Goal: Task Accomplishment & Management: Manage account settings

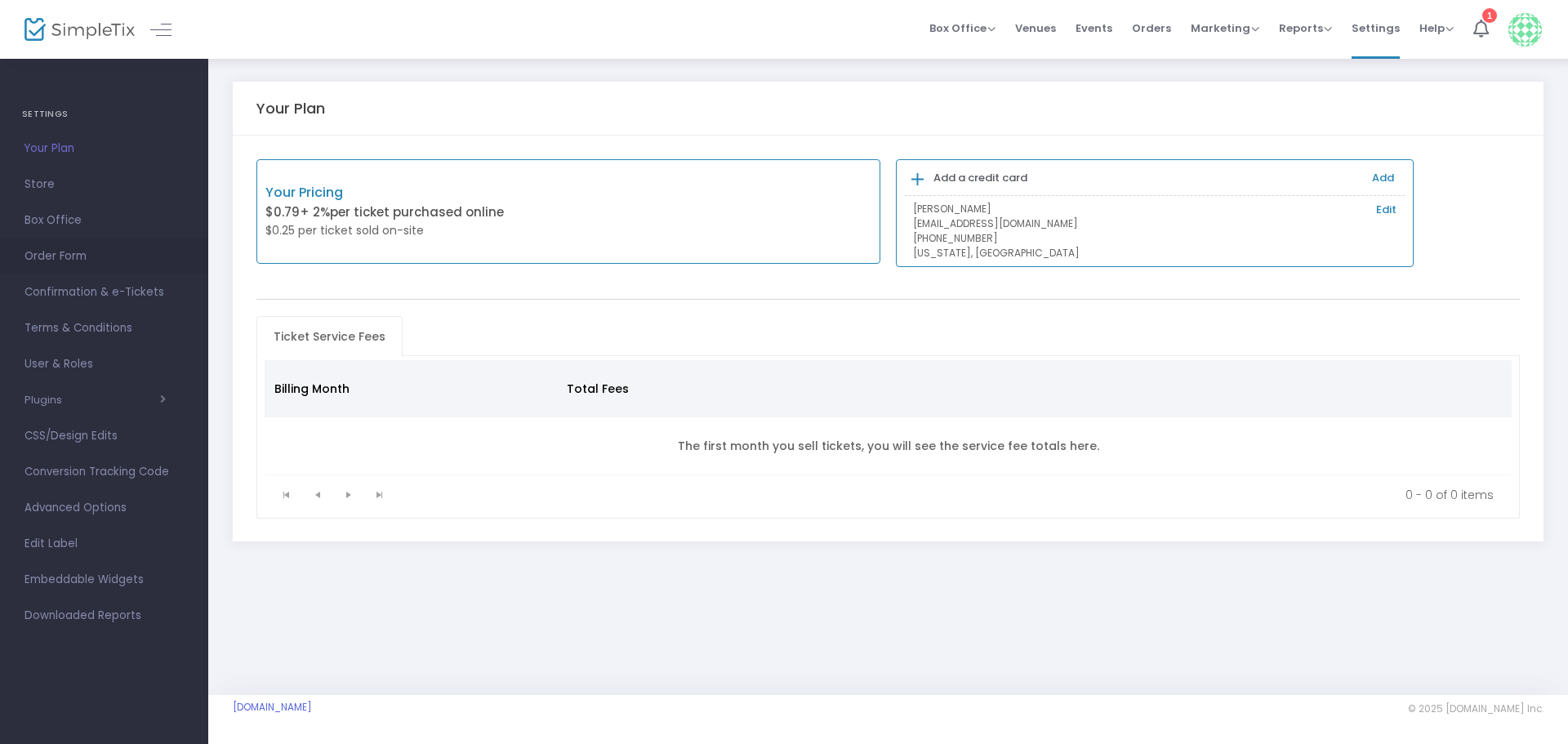
click at [71, 253] on span "Order Form" at bounding box center [104, 256] width 159 height 21
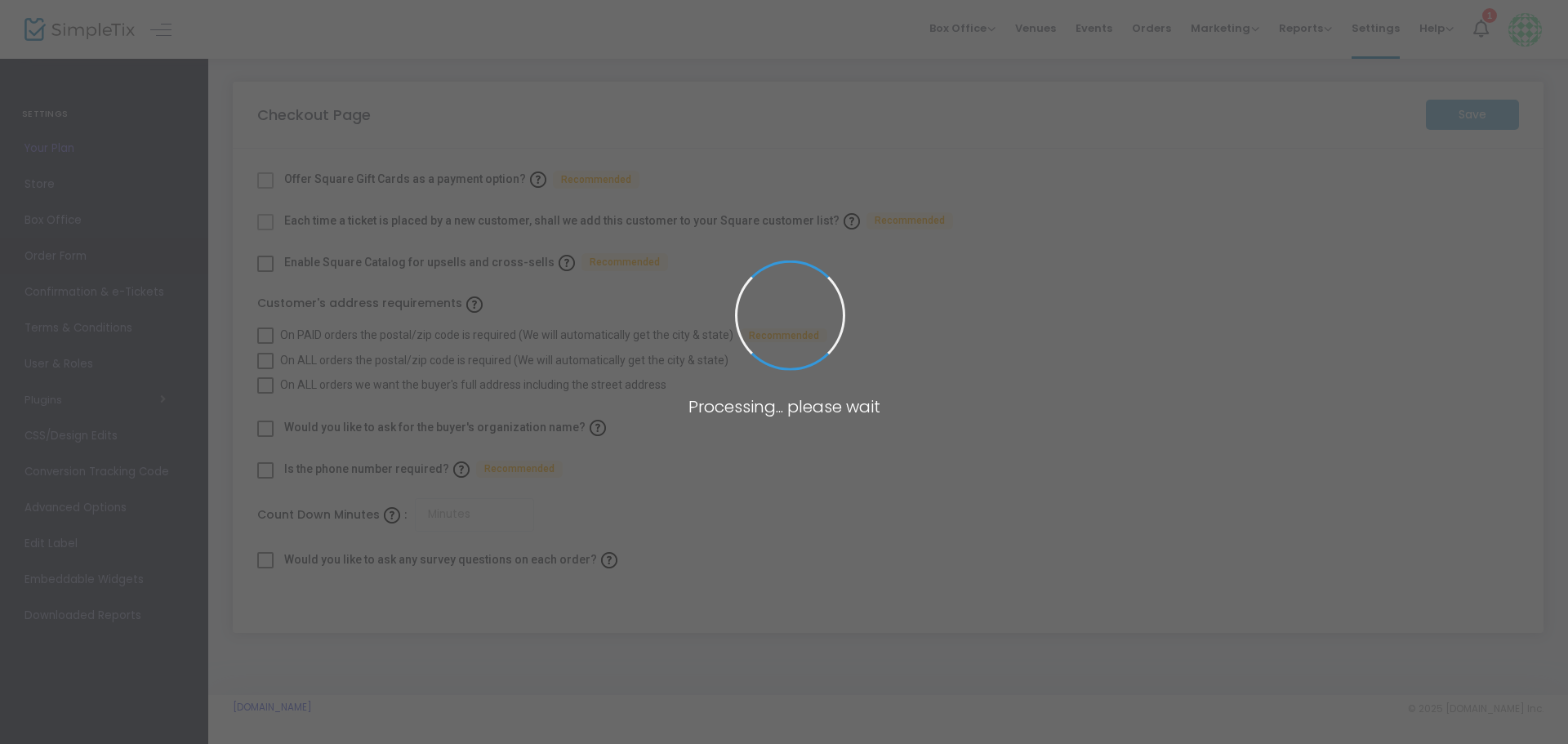
checkbox input "true"
type input "45"
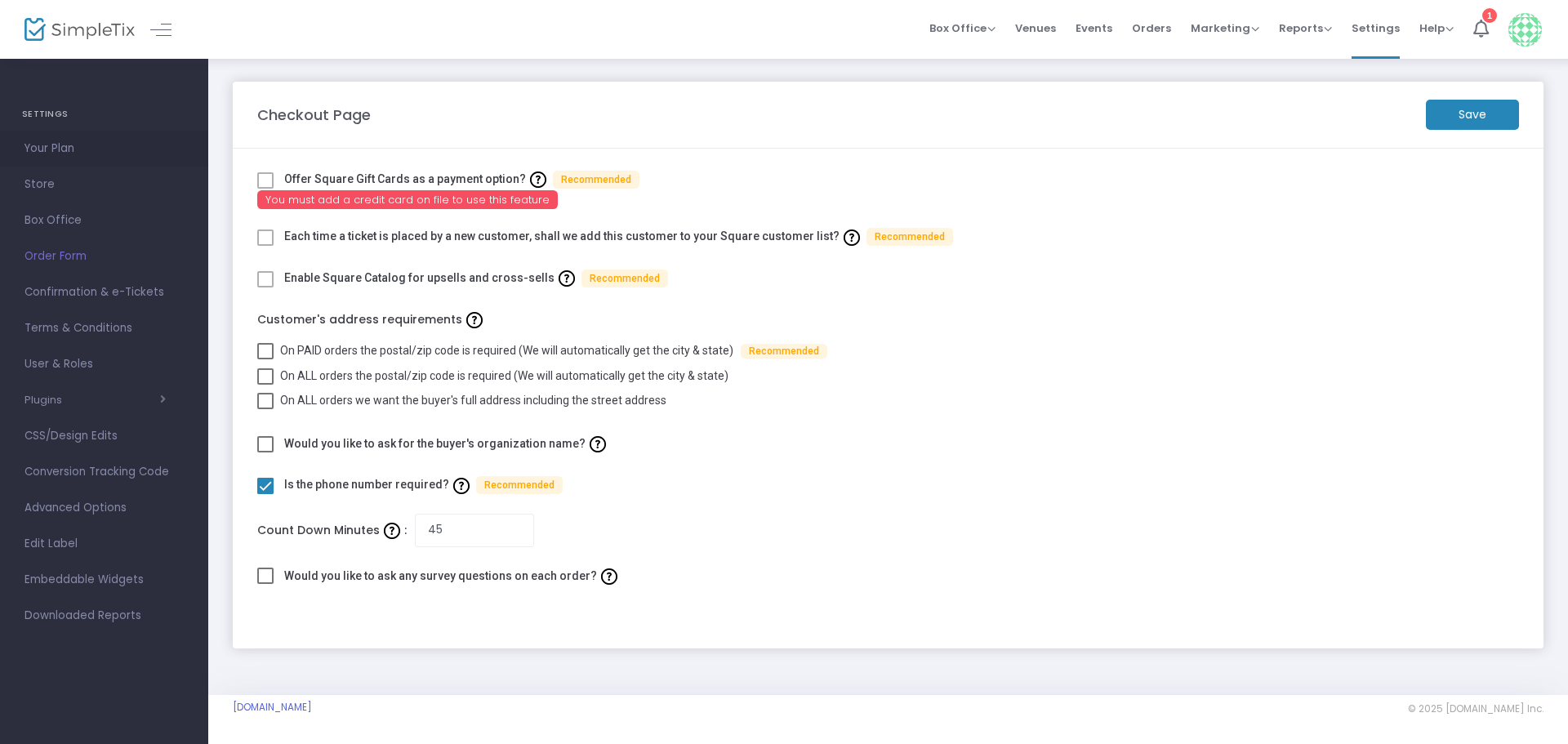
click at [49, 145] on span "Your Plan" at bounding box center [104, 148] width 159 height 21
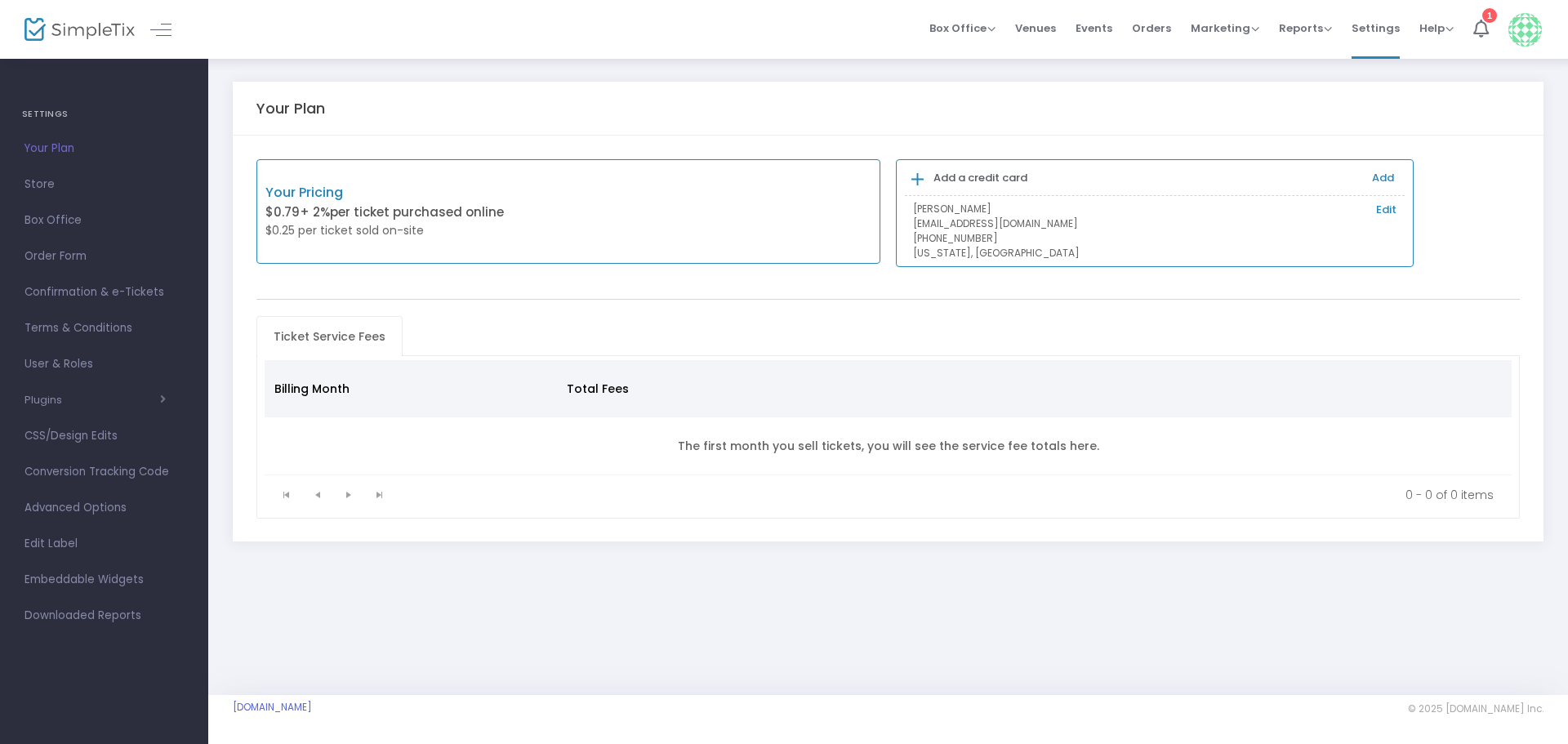
click at [1392, 210] on link "Edit" at bounding box center [1386, 210] width 21 height 16
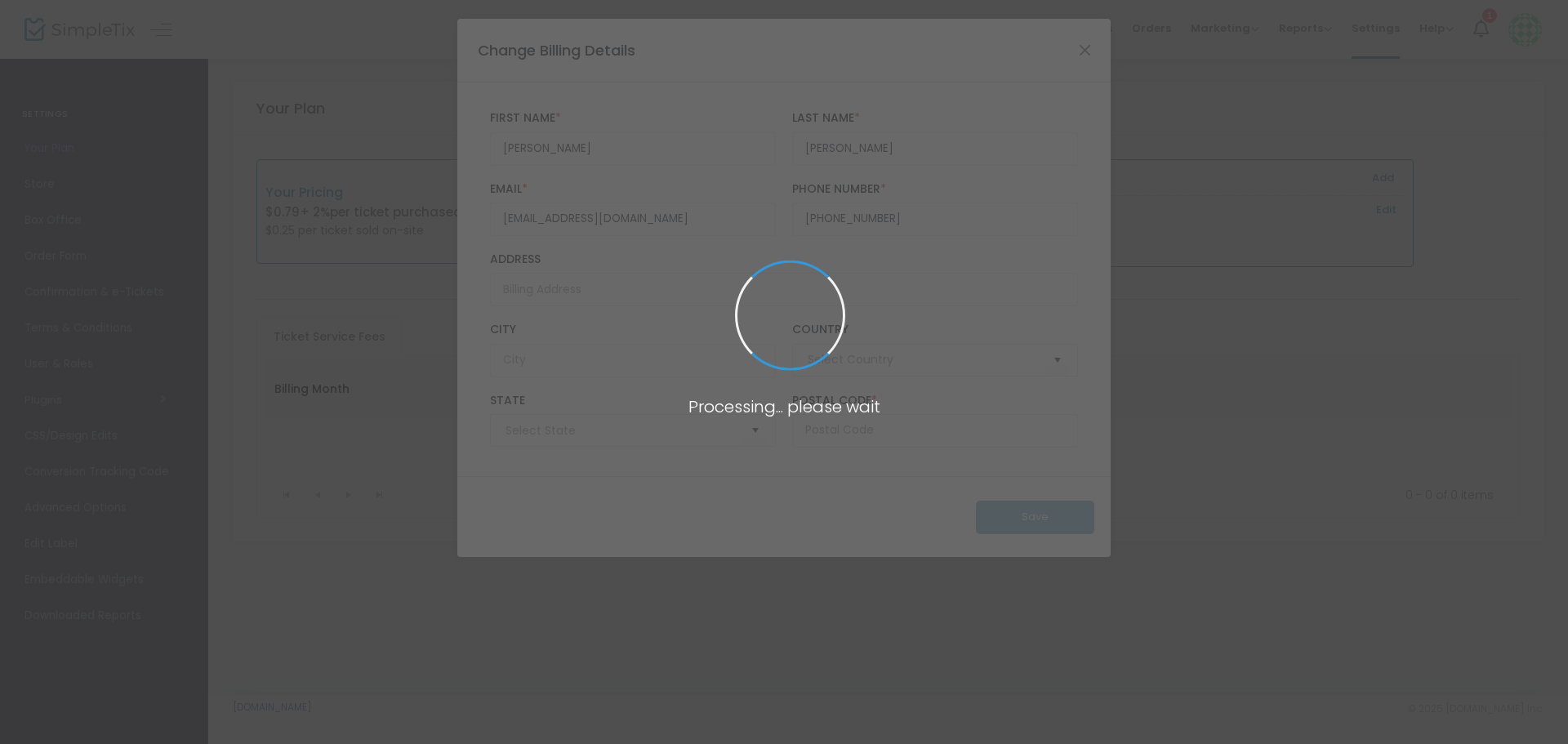
type input "[GEOGRAPHIC_DATA]"
type input "[US_STATE]"
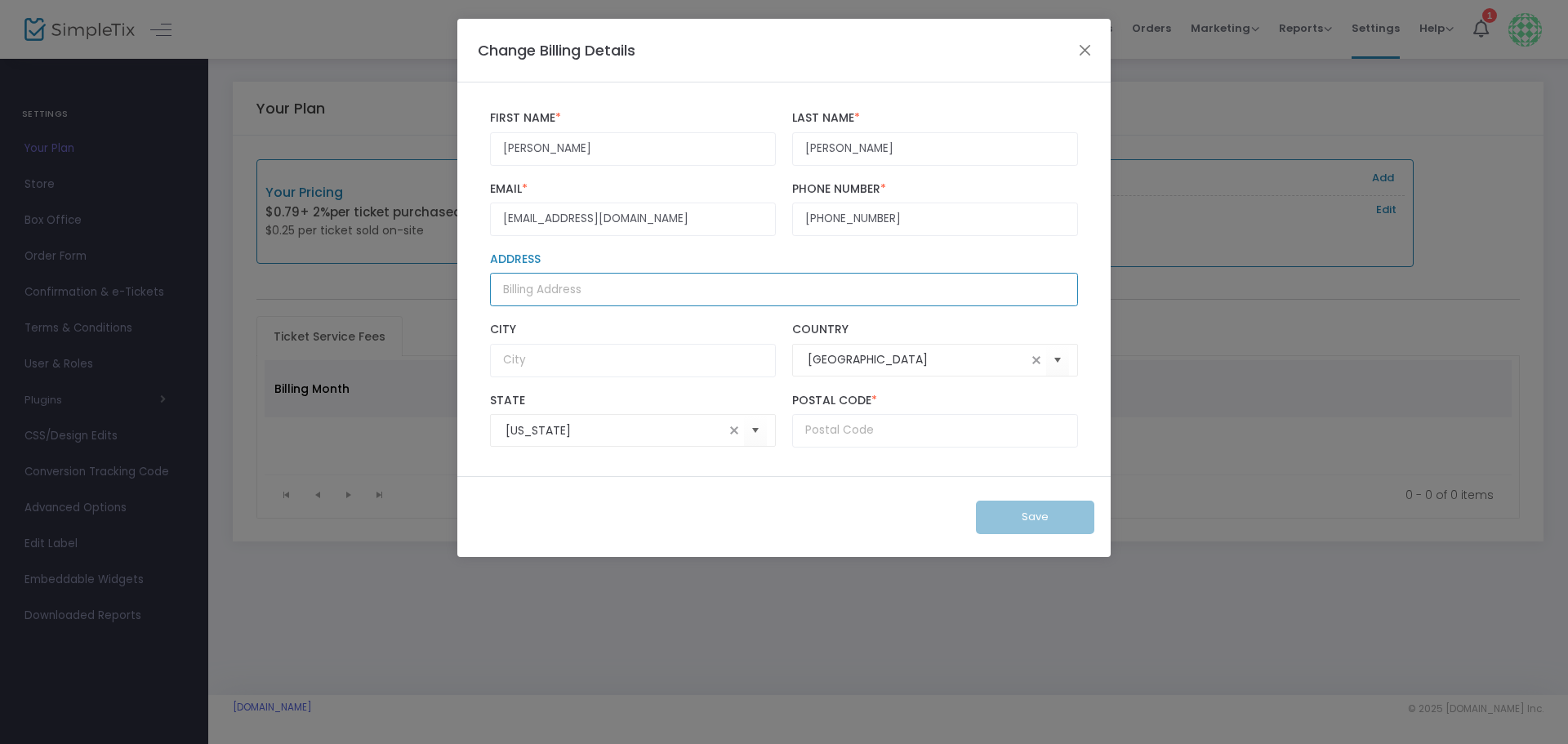
click at [647, 291] on input "Address" at bounding box center [784, 290] width 588 height 34
type input "800 S 3rd"
type input "Montrose"
type input "CO"
type input "81401"
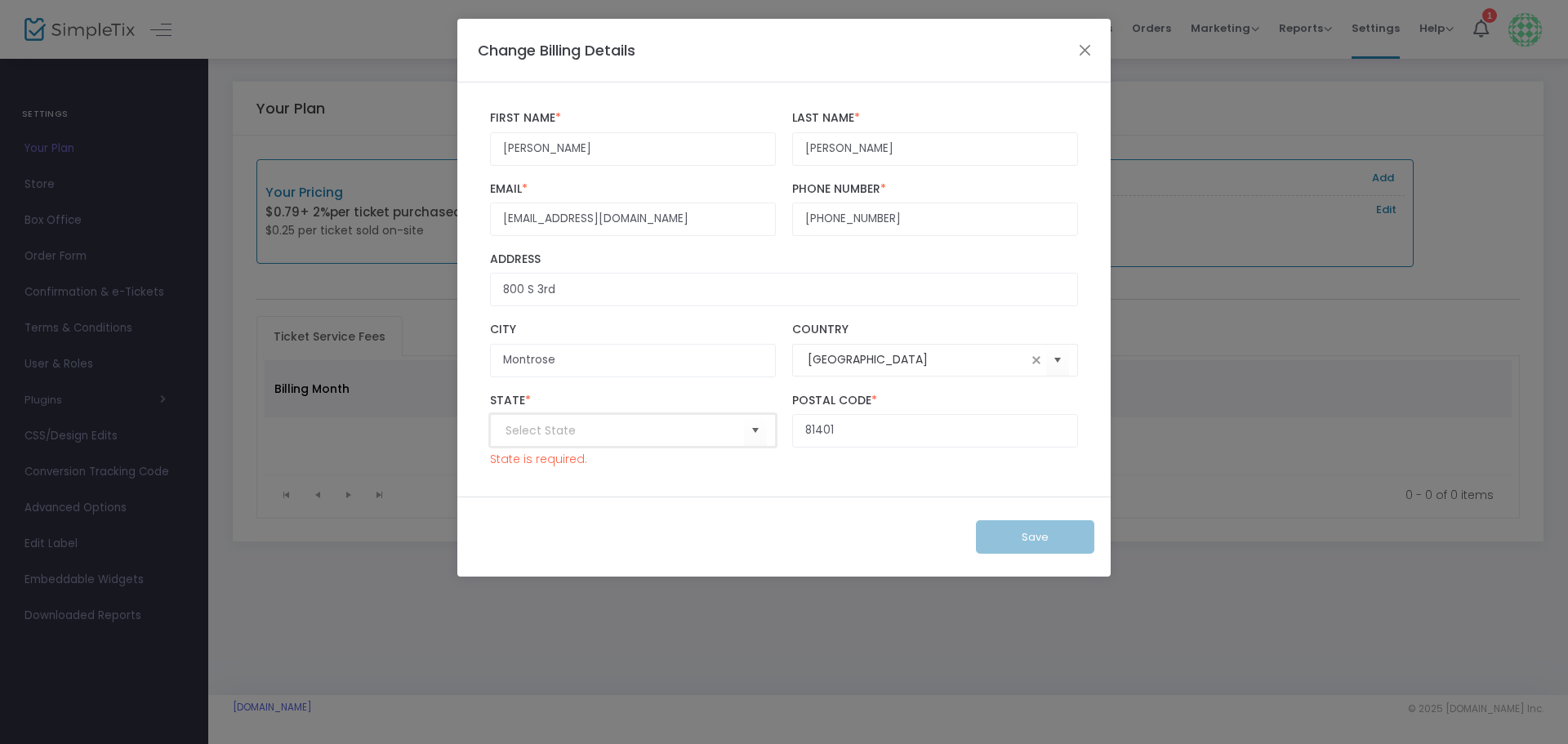
type input "CO"
click at [674, 428] on input "CO" at bounding box center [615, 430] width 218 height 17
click at [1035, 534] on div "Save" at bounding box center [784, 536] width 653 height 80
click at [635, 430] on input at bounding box center [625, 430] width 238 height 17
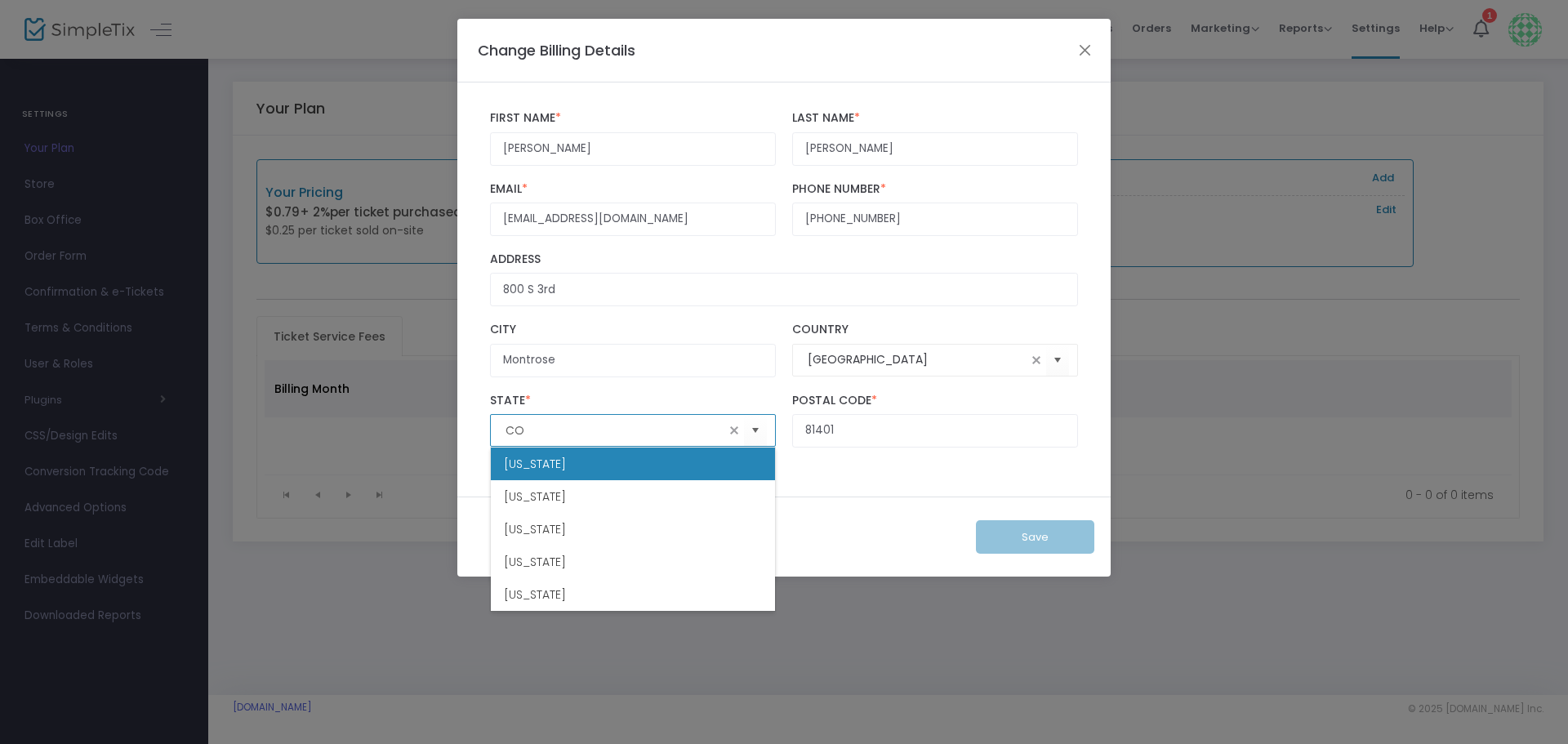
click at [611, 462] on li "[US_STATE]" at bounding box center [633, 464] width 284 height 33
type input "[US_STATE]"
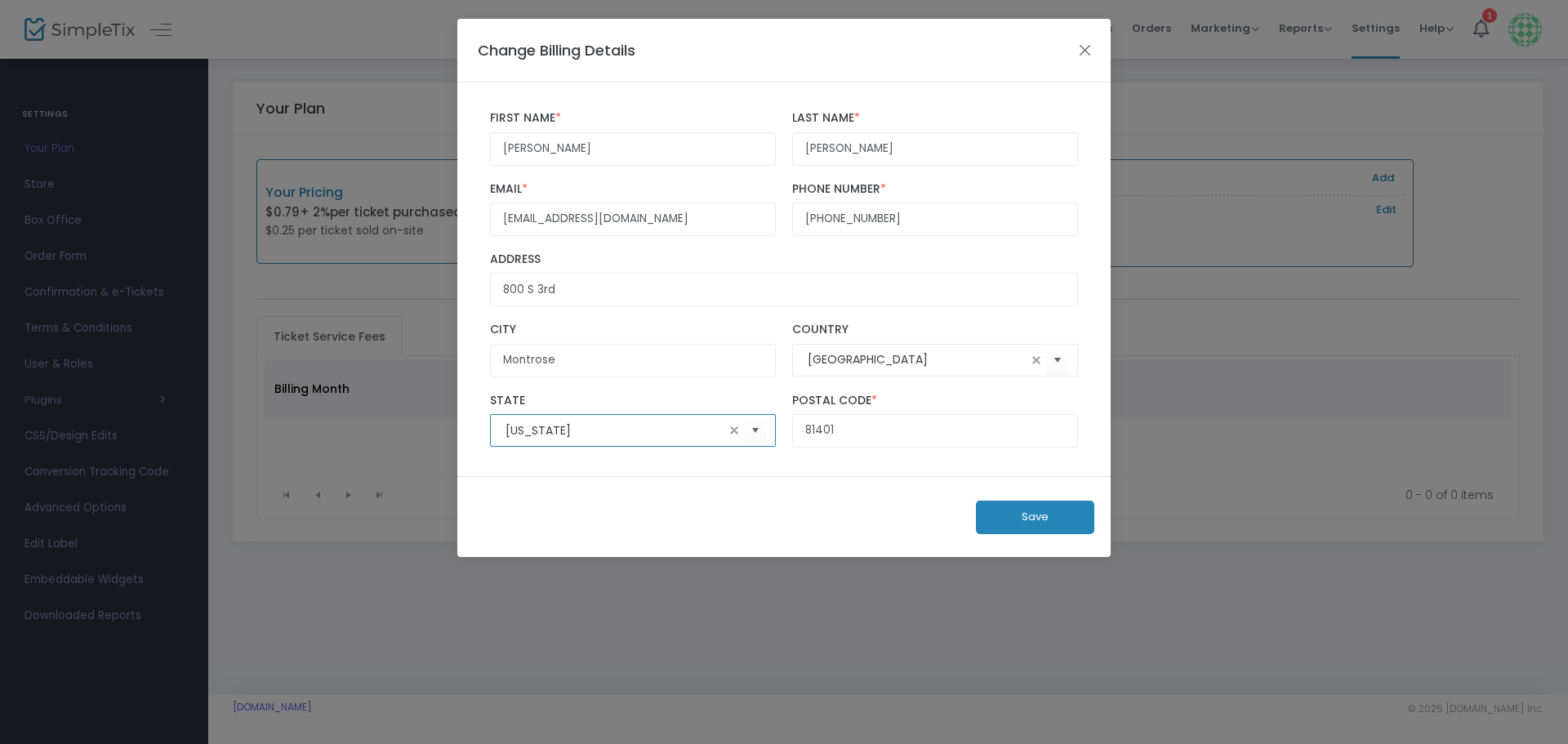
click at [1020, 518] on button "Save" at bounding box center [1035, 518] width 118 height 34
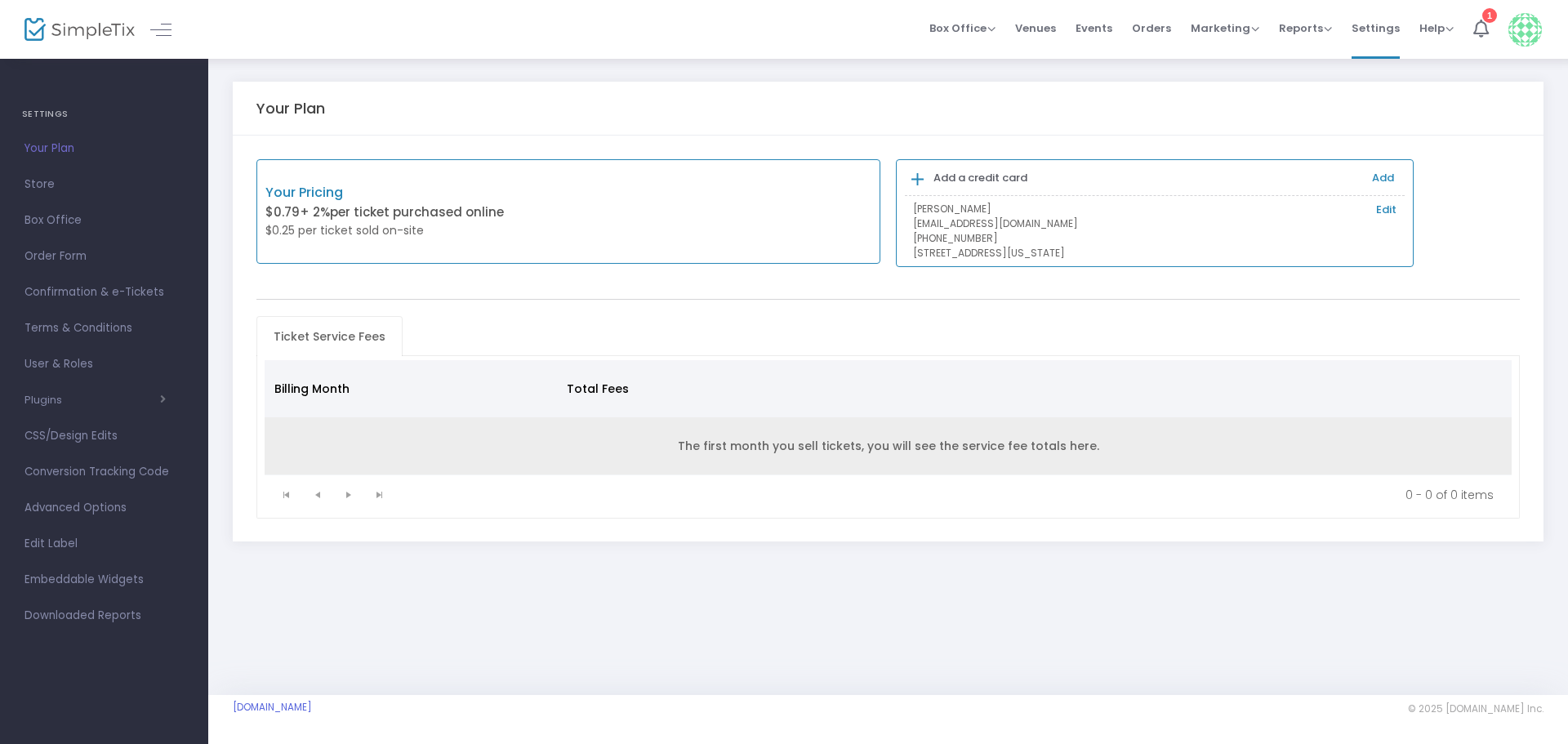
click at [751, 442] on td "The first month you sell tickets, you will see the service fee totals here." at bounding box center [888, 446] width 1248 height 58
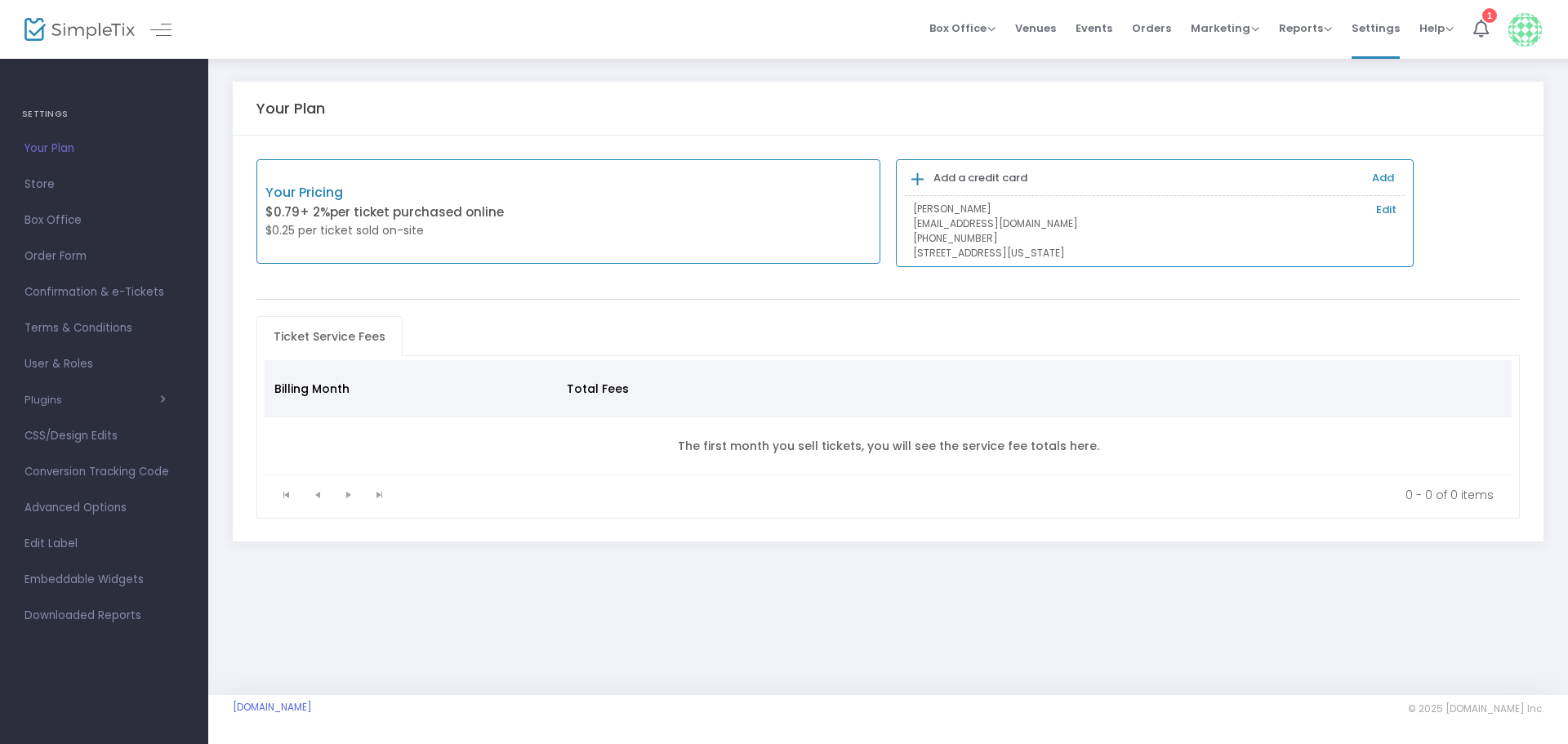
click at [1384, 182] on link "Add" at bounding box center [1383, 178] width 22 height 16
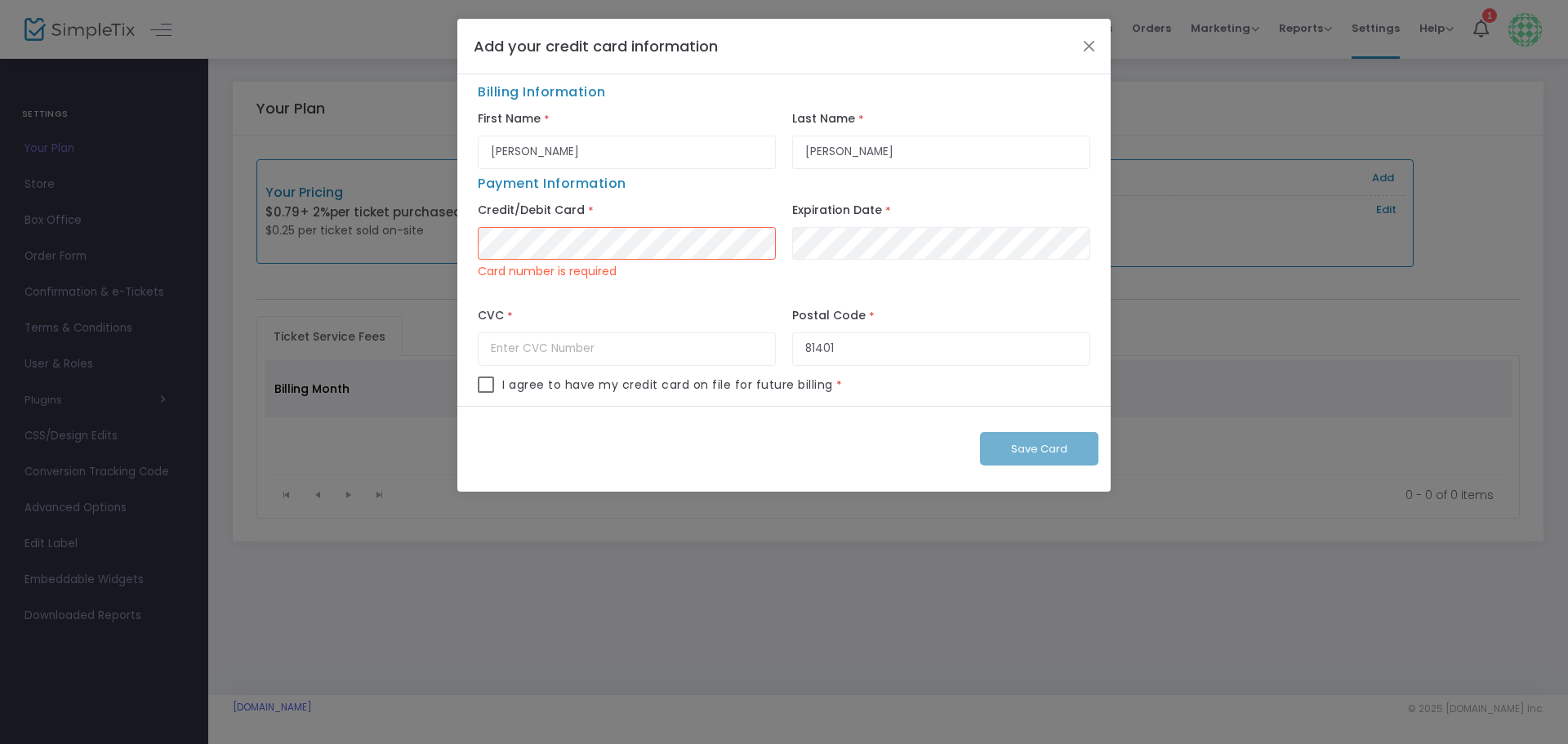
type input "234"
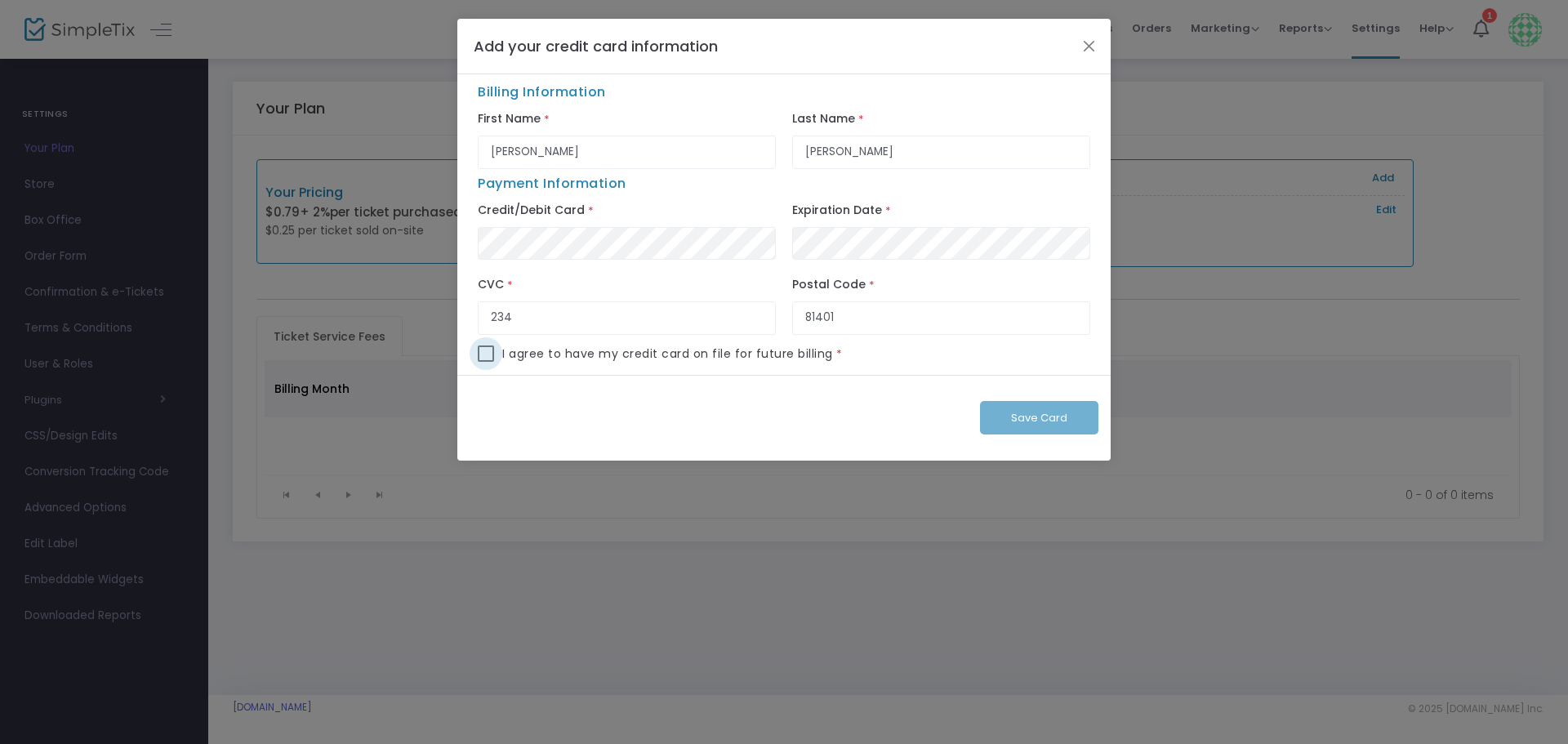
click at [482, 359] on span at bounding box center [486, 354] width 16 height 16
click at [486, 362] on input "checkbox" at bounding box center [486, 362] width 1 height 1
checkbox input "true"
click at [1018, 413] on span "Save Card" at bounding box center [1039, 418] width 57 height 16
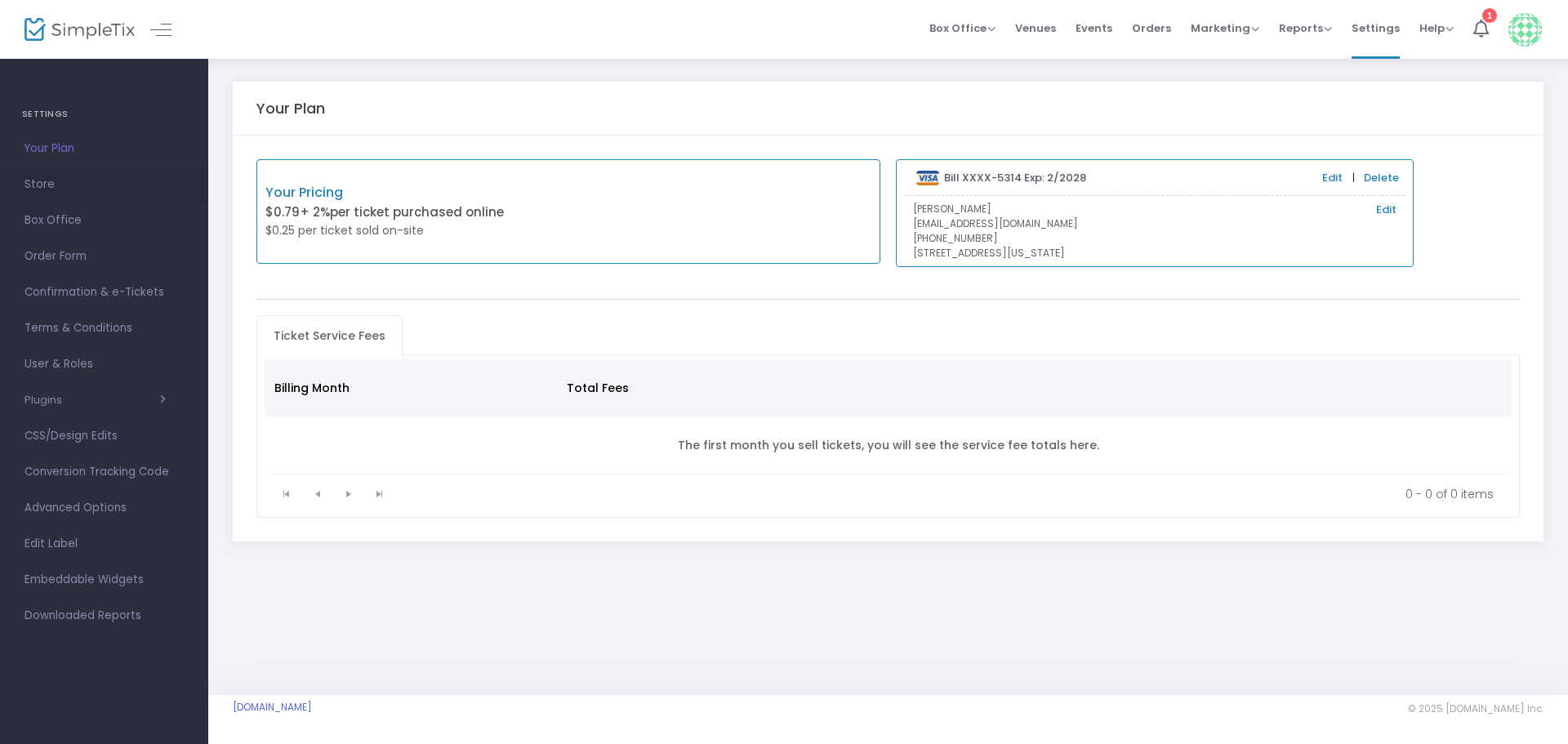
click at [36, 184] on span "Store" at bounding box center [104, 184] width 159 height 21
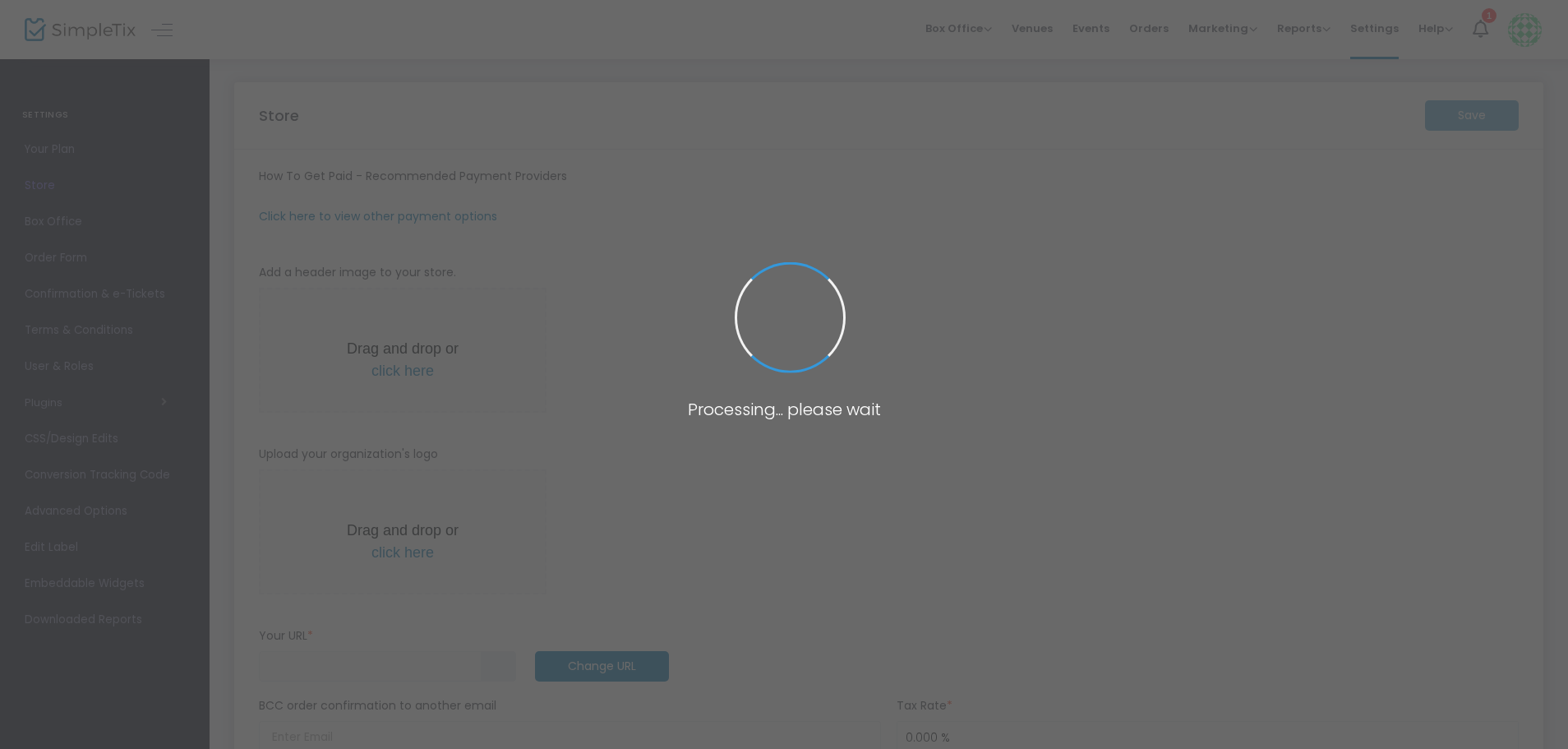
type input "https://MontroseRegionalHealthFou"
radio input "true"
radio input "false"
radio input "true"
type input "Montrose Regional Health Foundation"
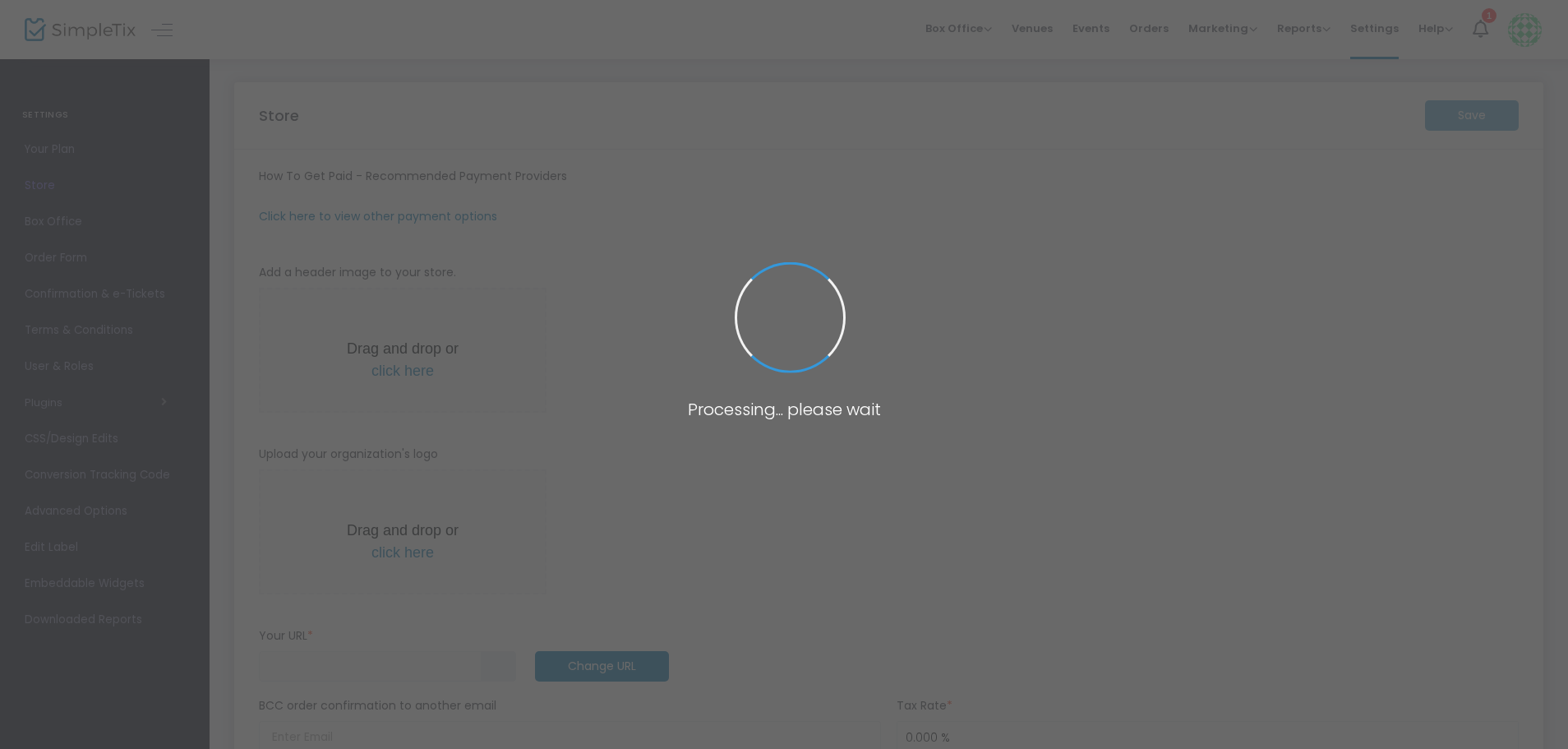
type input "9704628660"
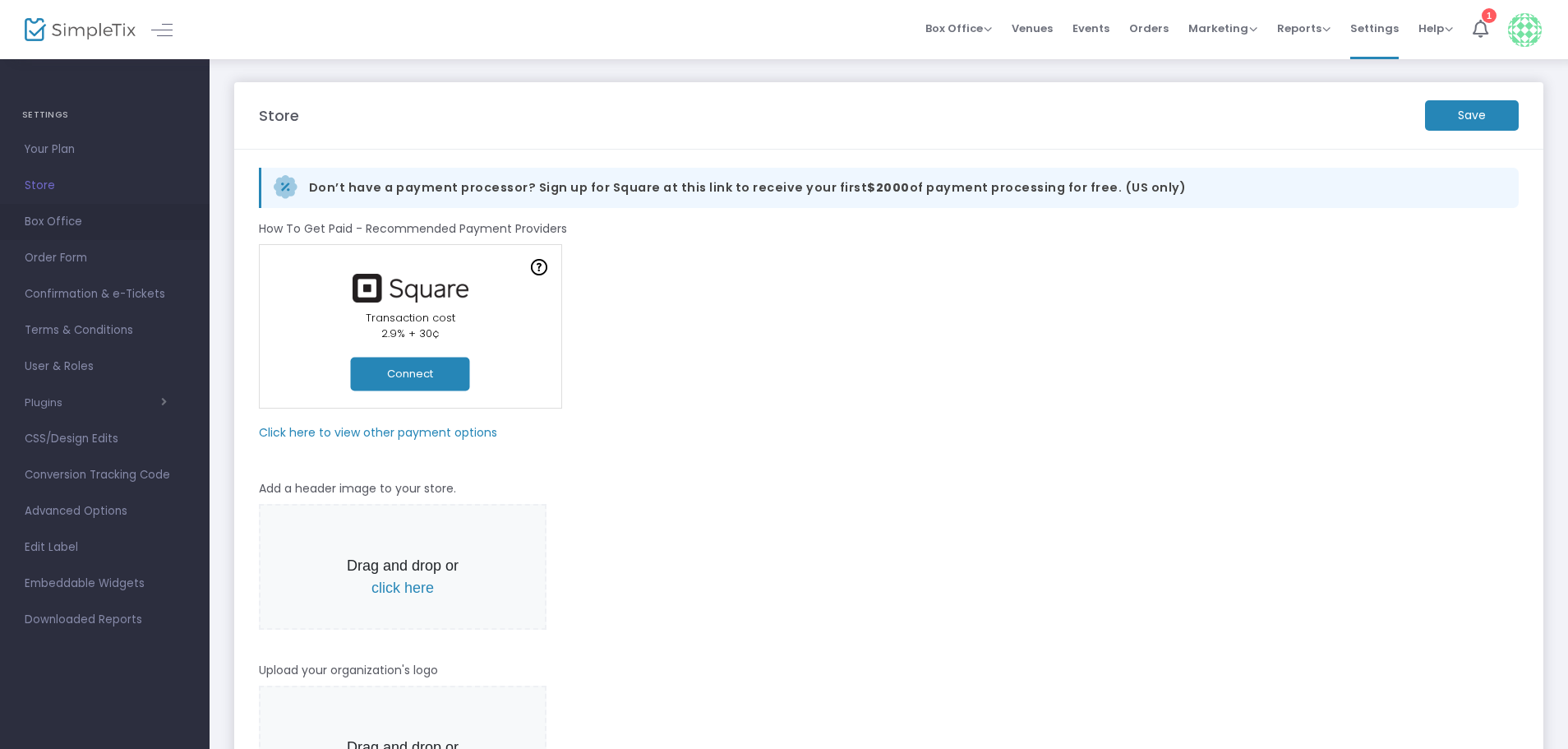
click at [72, 221] on span "Box Office" at bounding box center [105, 221] width 160 height 21
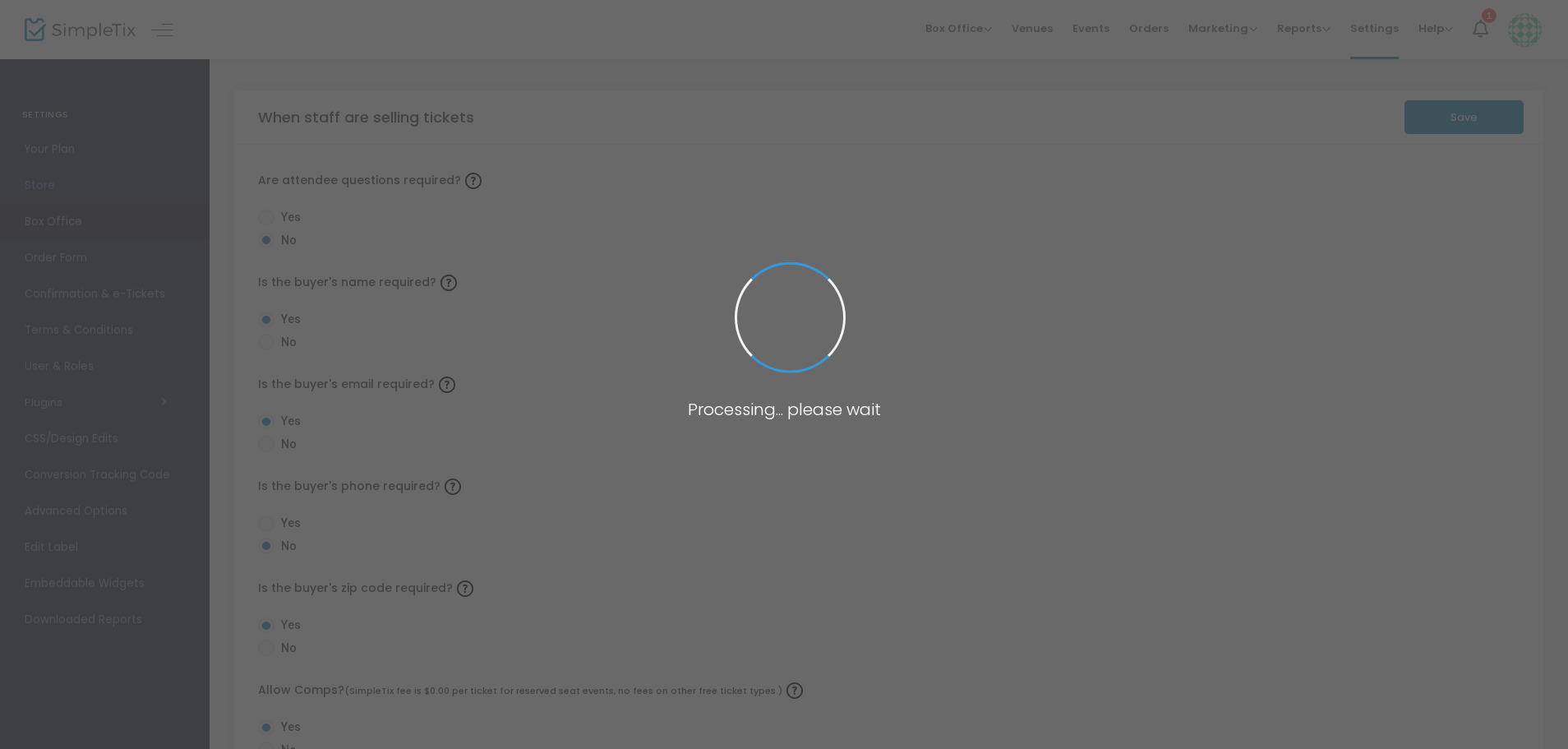
radio input "false"
radio input "true"
radio input "false"
radio input "true"
radio input "false"
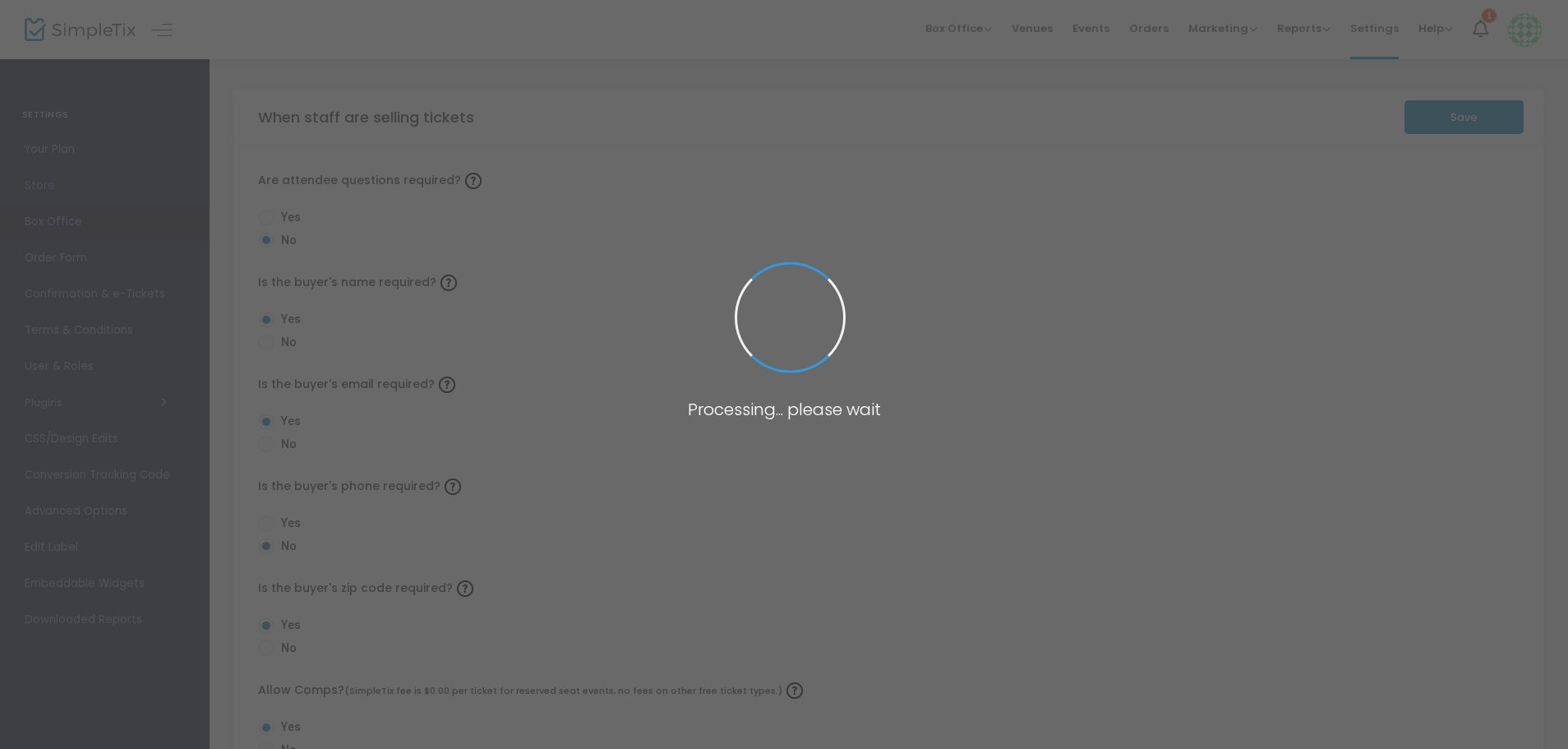
radio input "true"
radio input "false"
radio input "true"
radio input "false"
radio input "true"
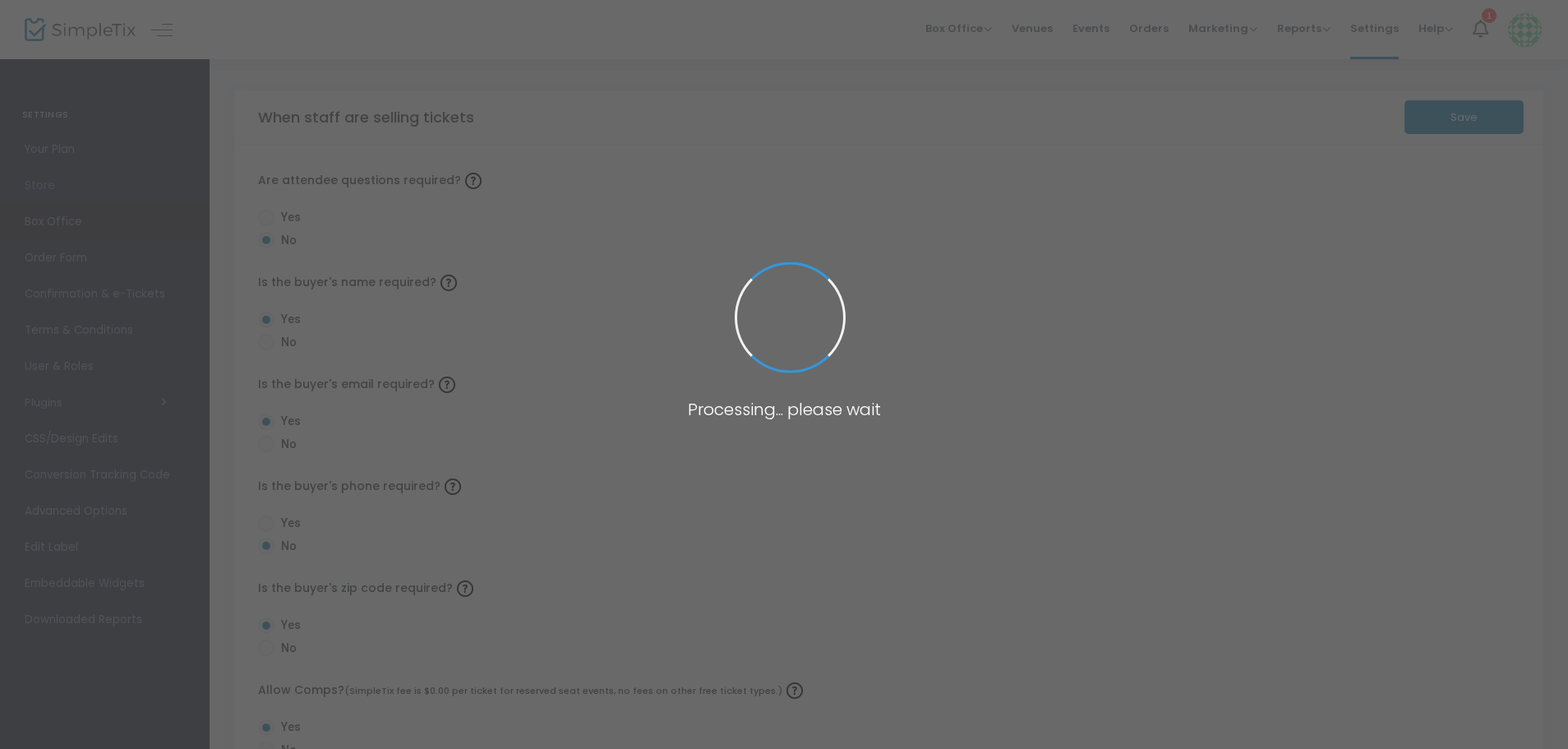
radio input "true"
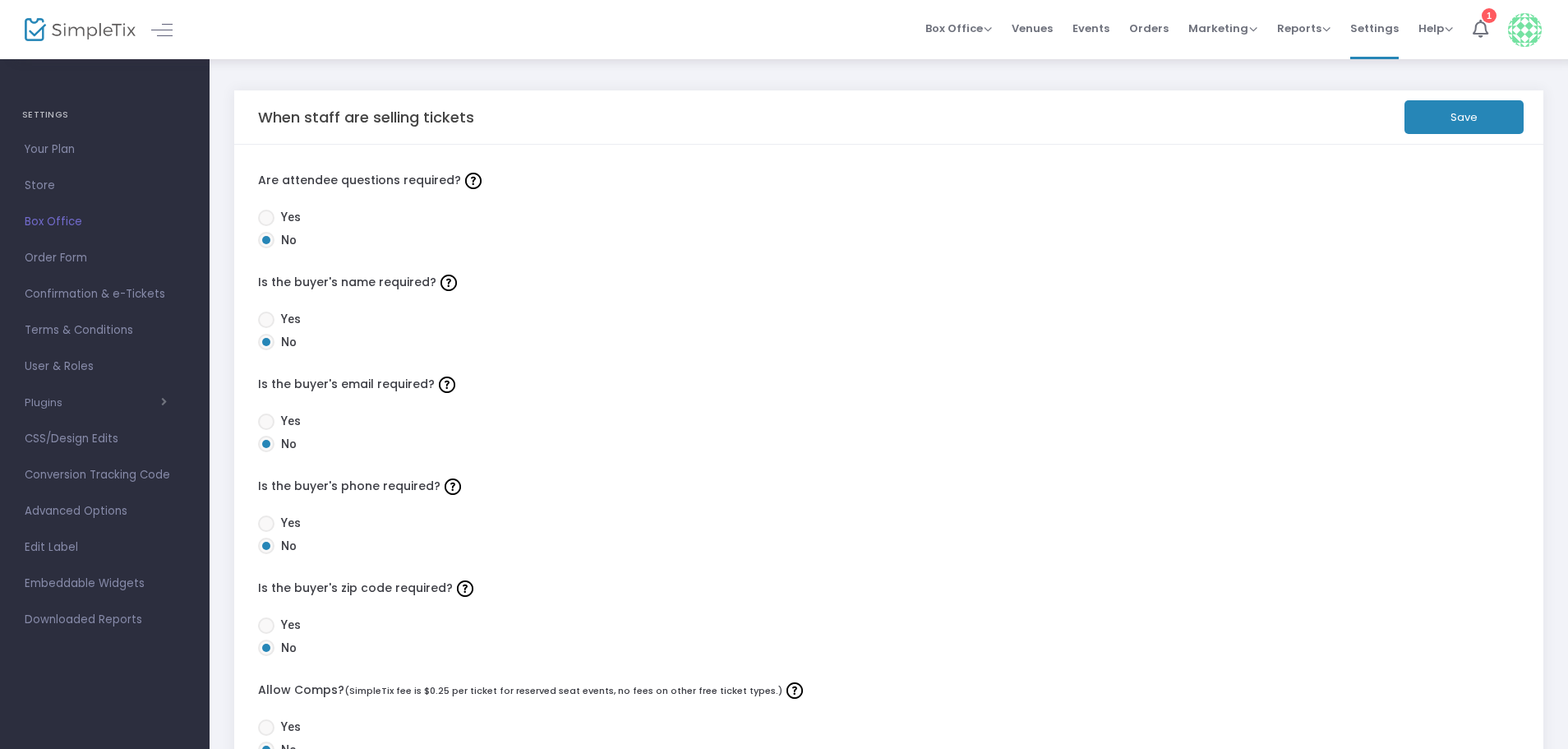
click at [267, 320] on span at bounding box center [266, 320] width 16 height 16
click at [266, 328] on input "Yes" at bounding box center [266, 328] width 1 height 1
radio input "true"
click at [265, 425] on span at bounding box center [266, 422] width 16 height 16
click at [266, 430] on input "Yes" at bounding box center [266, 430] width 1 height 1
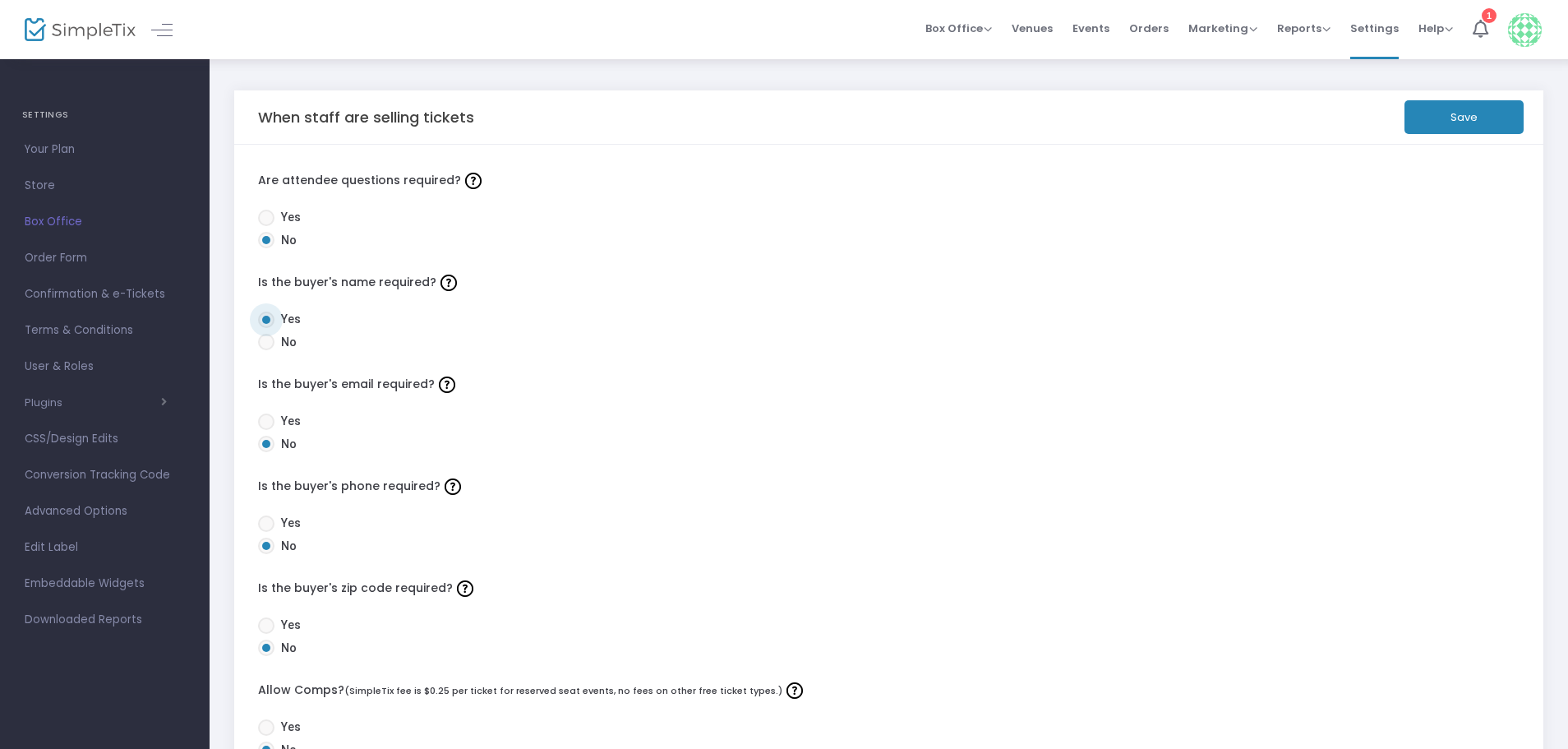
radio input "true"
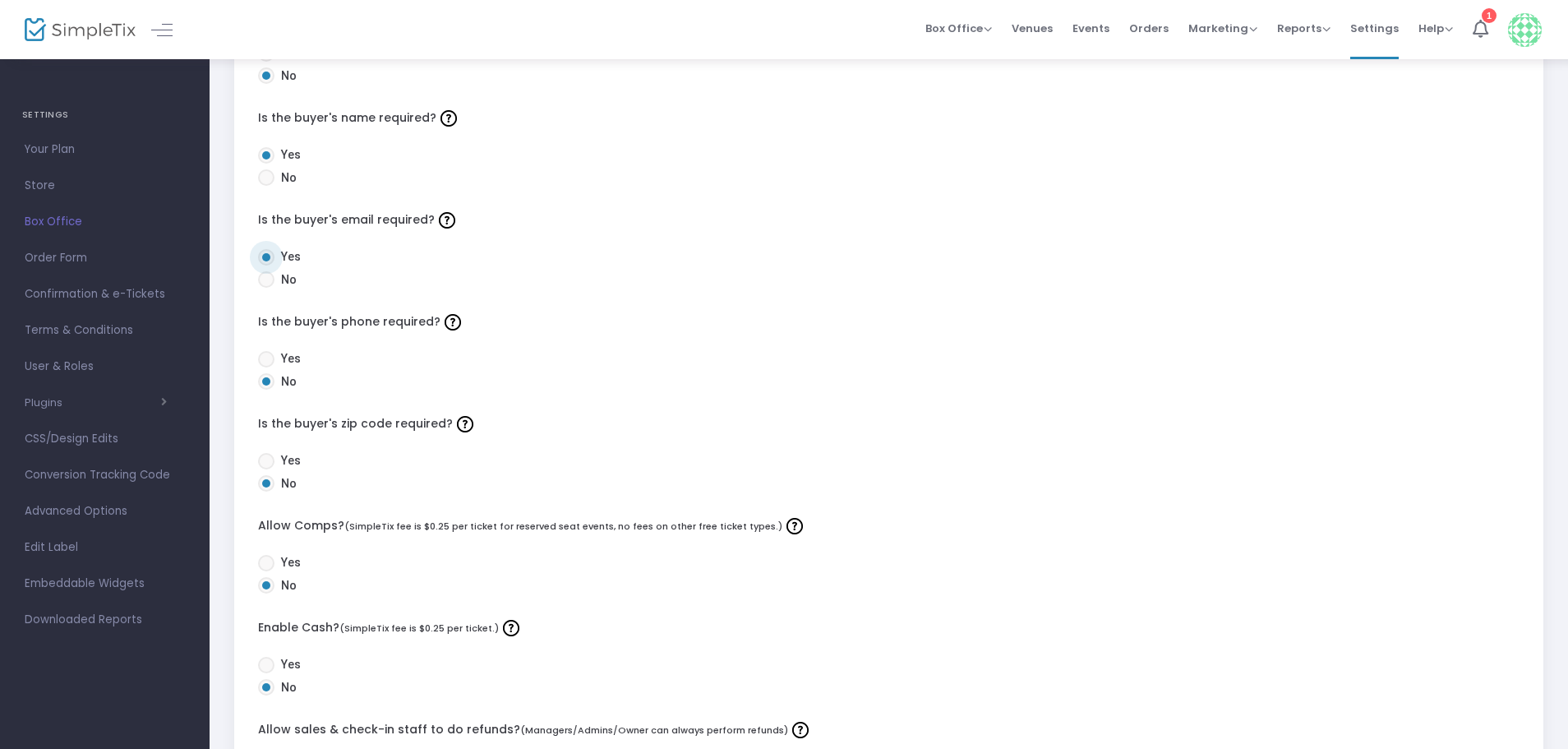
scroll to position [247, 0]
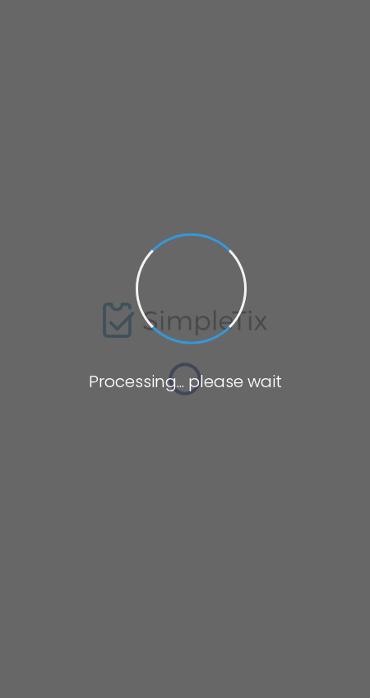
type input "https://MontroseRegionalHealthFou"
radio input "true"
radio input "false"
radio input "true"
type input "Montrose Regional Health Foundation"
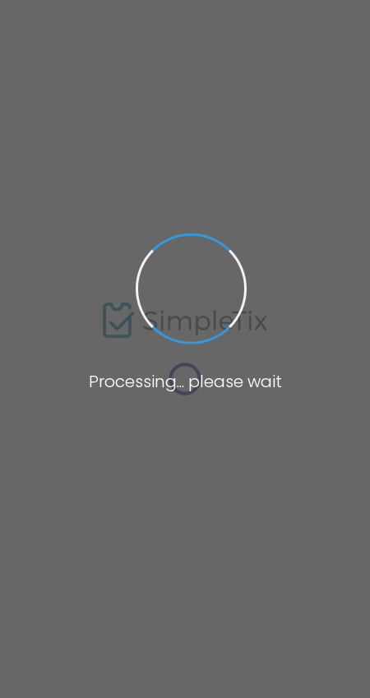
type input "9704628660"
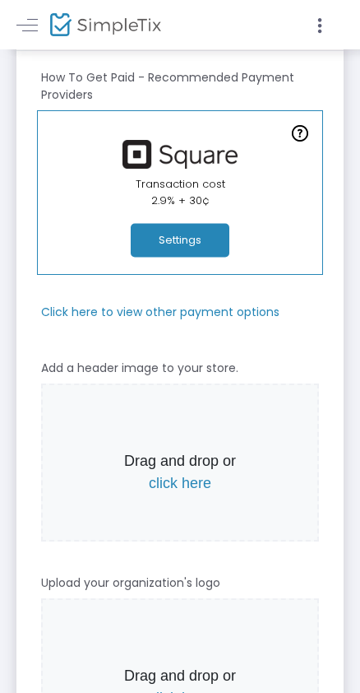
scroll to position [165, 0]
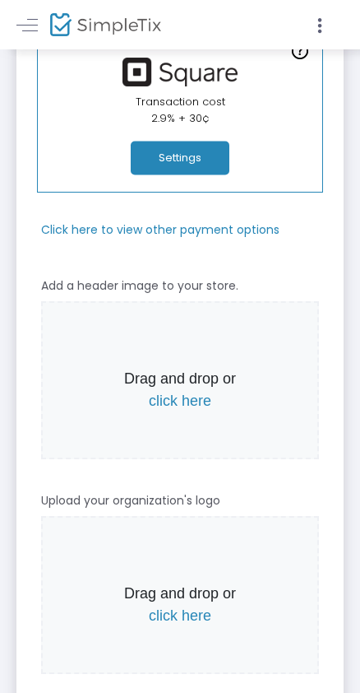
click at [182, 398] on span "click here" at bounding box center [180, 400] width 63 height 16
click at [178, 614] on span "click here" at bounding box center [180, 615] width 63 height 16
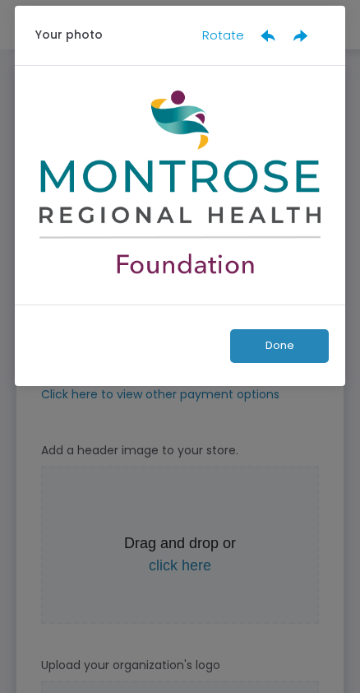
click at [276, 349] on button "Done" at bounding box center [279, 346] width 99 height 34
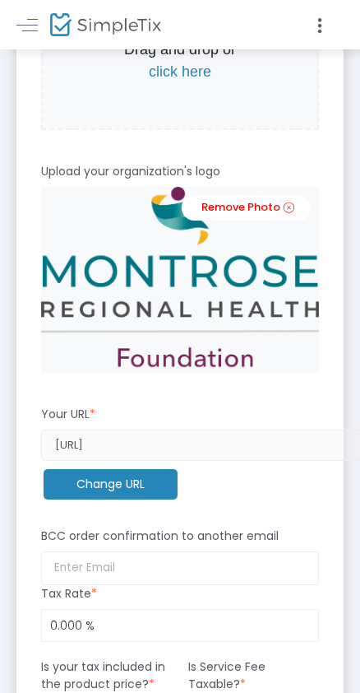
scroll to position [658, 0]
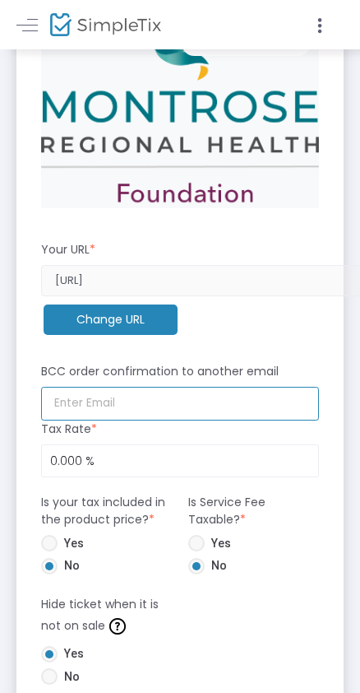
click at [166, 401] on input at bounding box center [180, 404] width 278 height 34
type input "kanderson@montrosehealth.com"
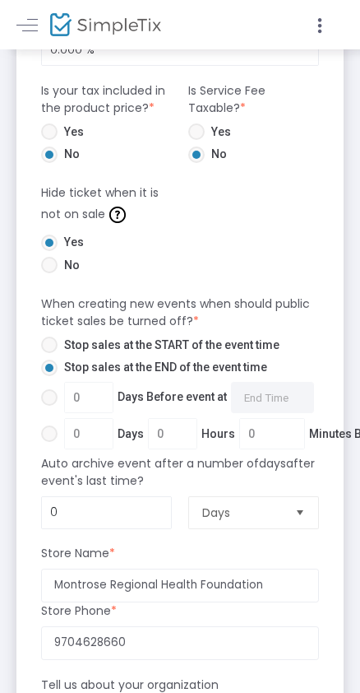
scroll to position [1152, 0]
